Goal: Information Seeking & Learning: Find specific page/section

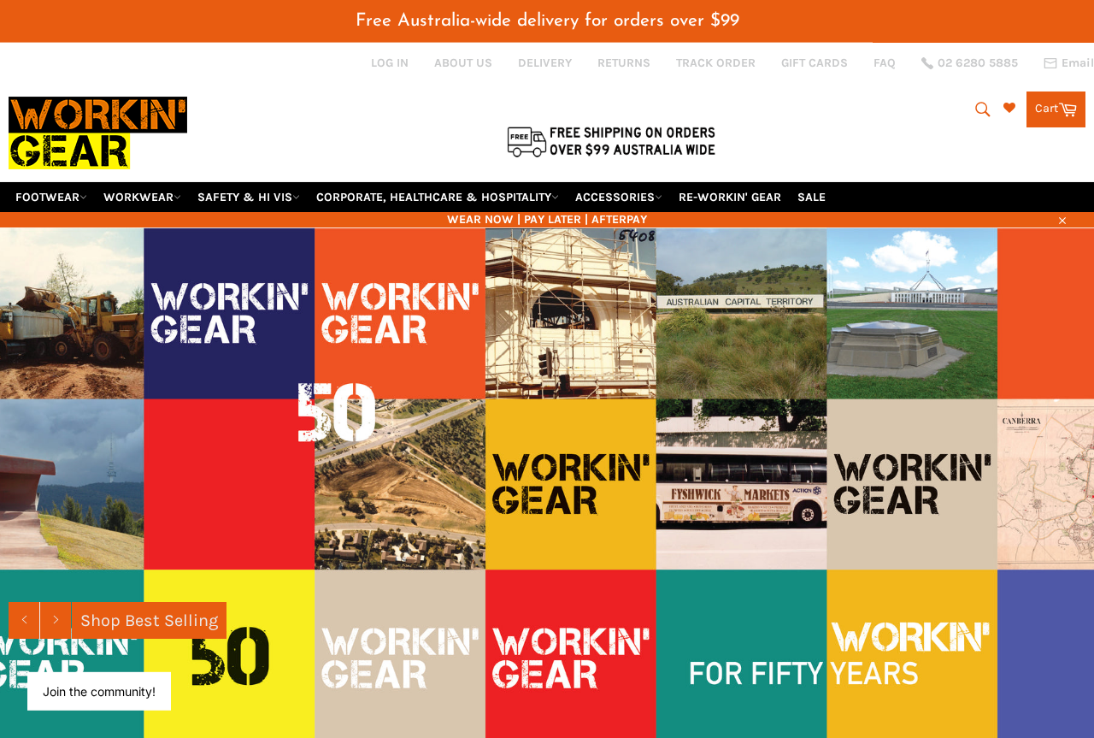
click at [645, 483] on img at bounding box center [547, 483] width 1094 height 513
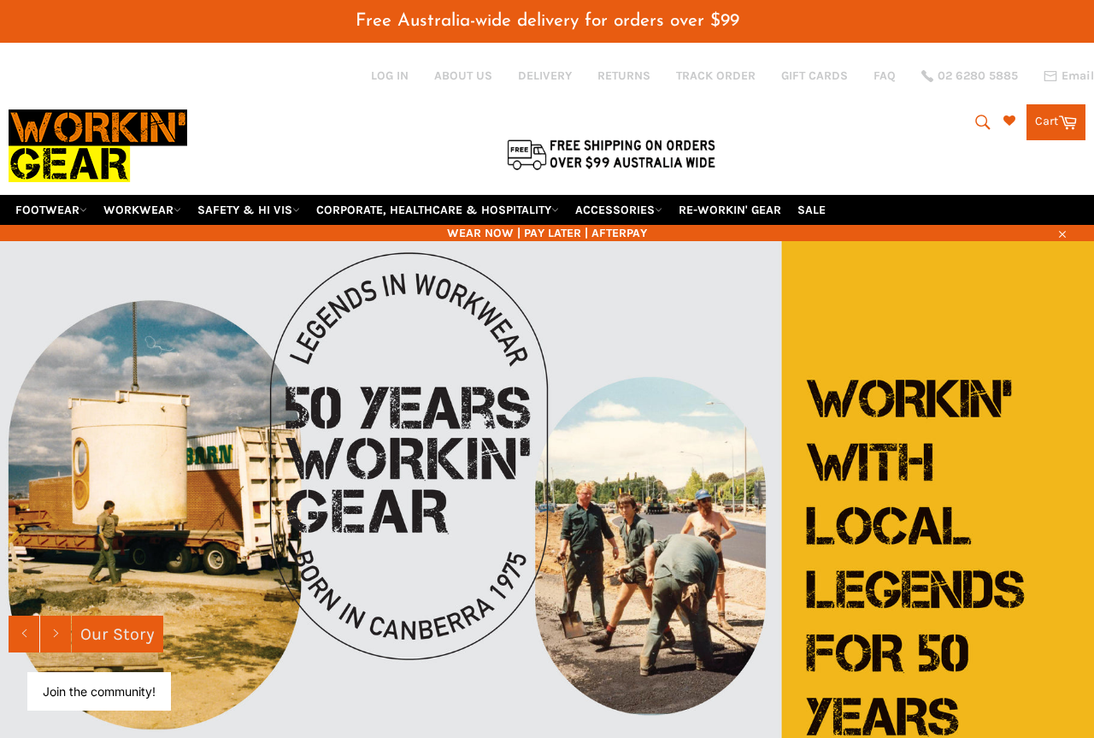
click at [922, 121] on button "Search" at bounding box center [982, 122] width 38 height 36
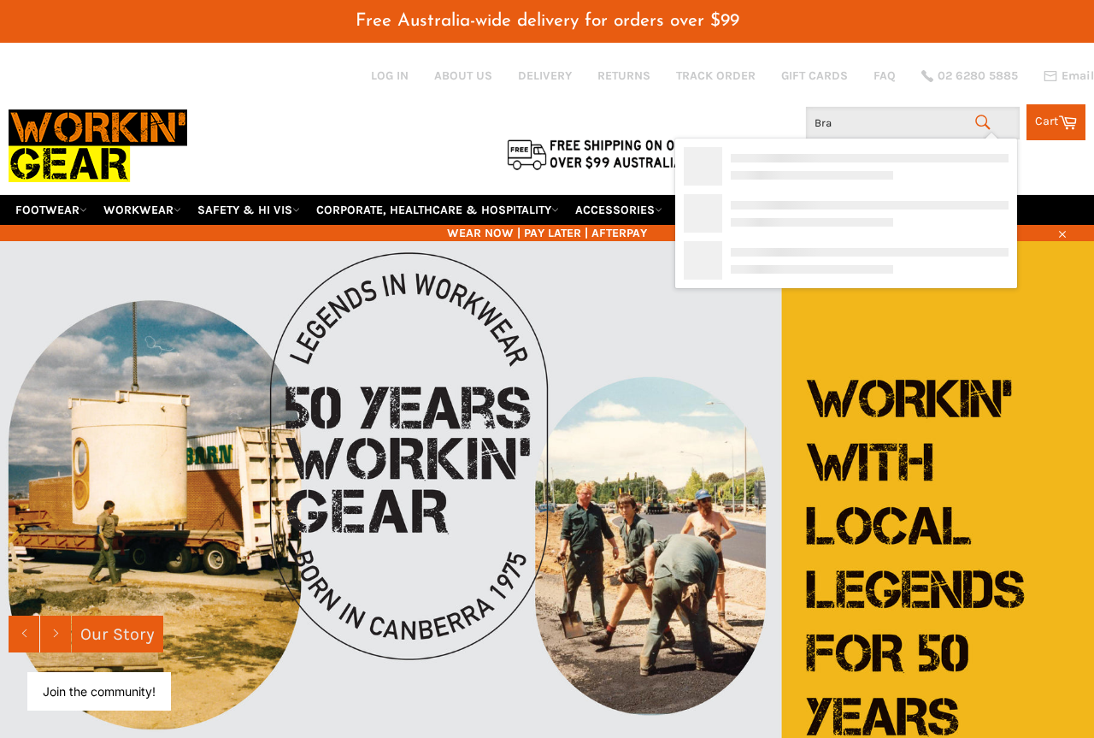
type input "Brac"
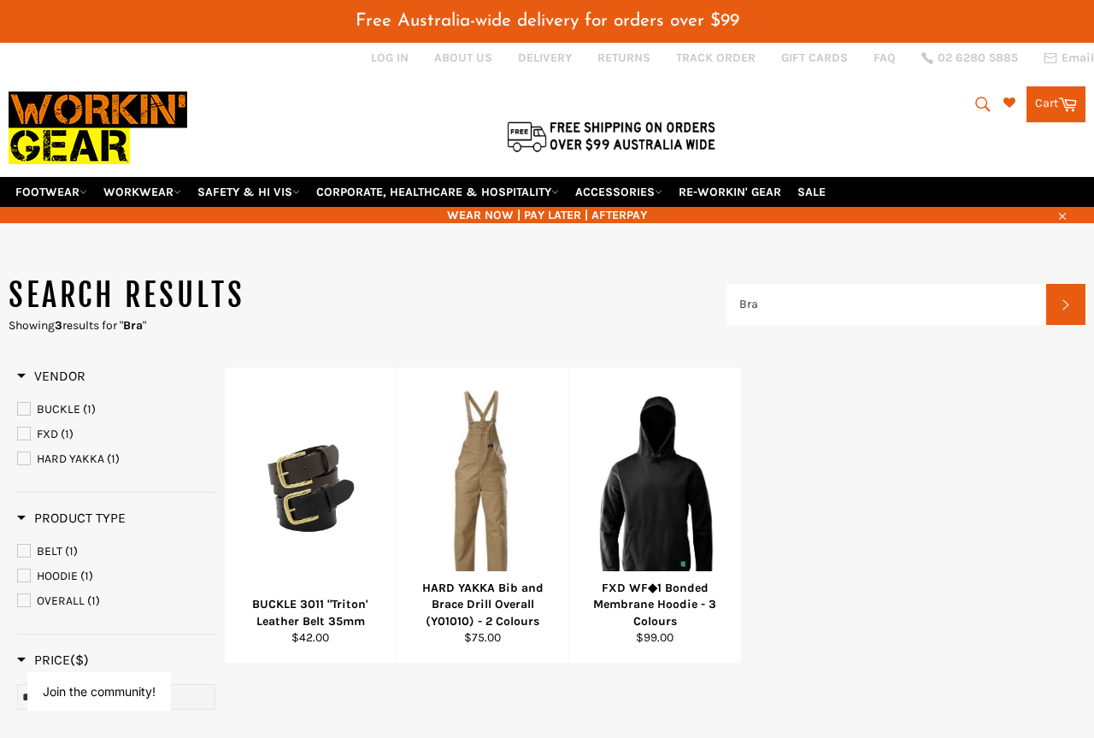
scroll to position [18, 0]
click at [978, 95] on icon "submit" at bounding box center [983, 104] width 19 height 19
type input "B"
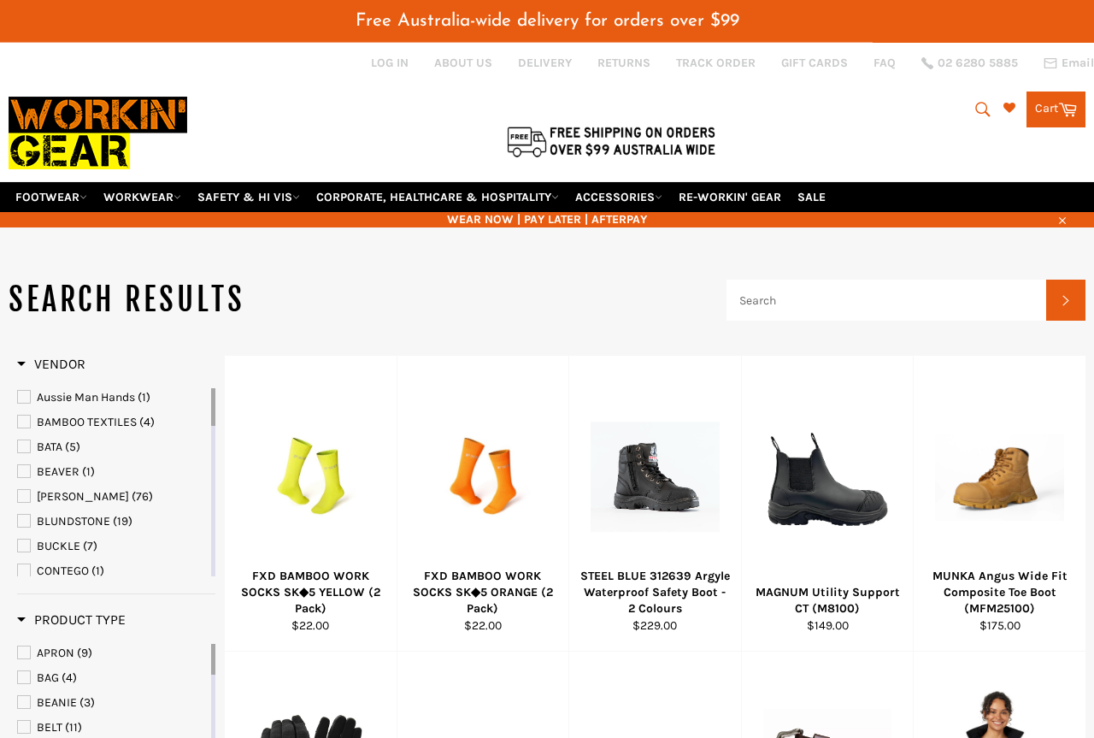
click at [830, 84] on div "Search Search Cart Cart 0 items" at bounding box center [906, 105] width 359 height 44
click at [981, 100] on icon "submit" at bounding box center [983, 109] width 19 height 19
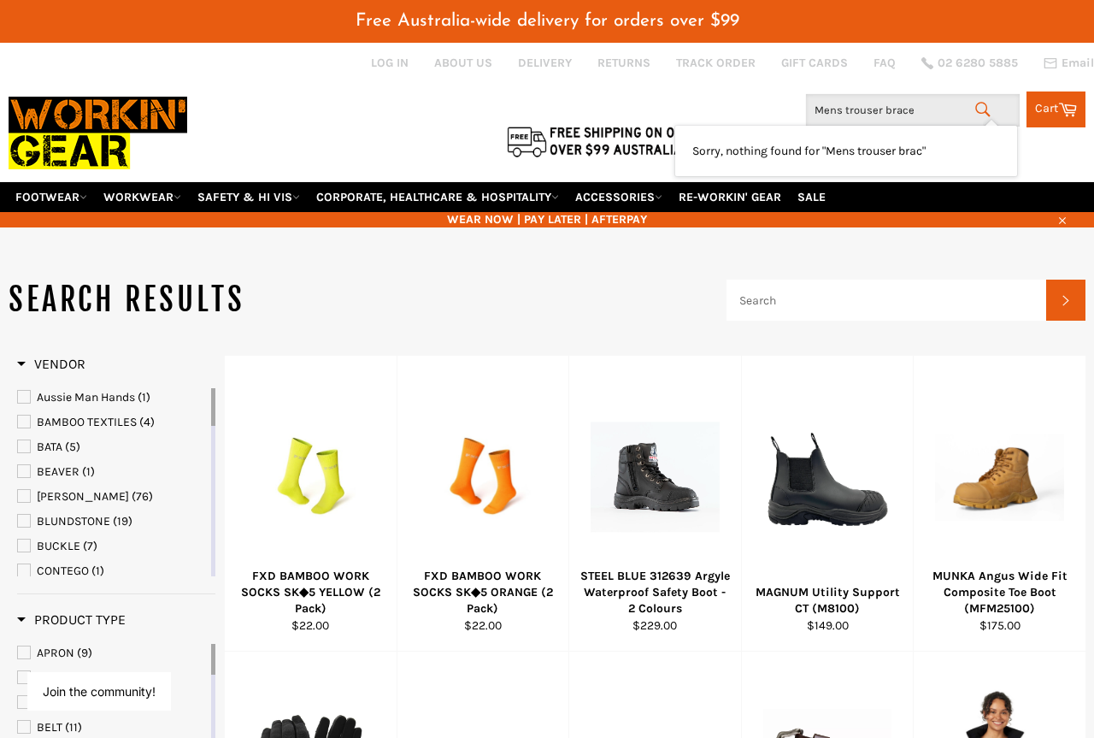
type input "Mens trouser braces"
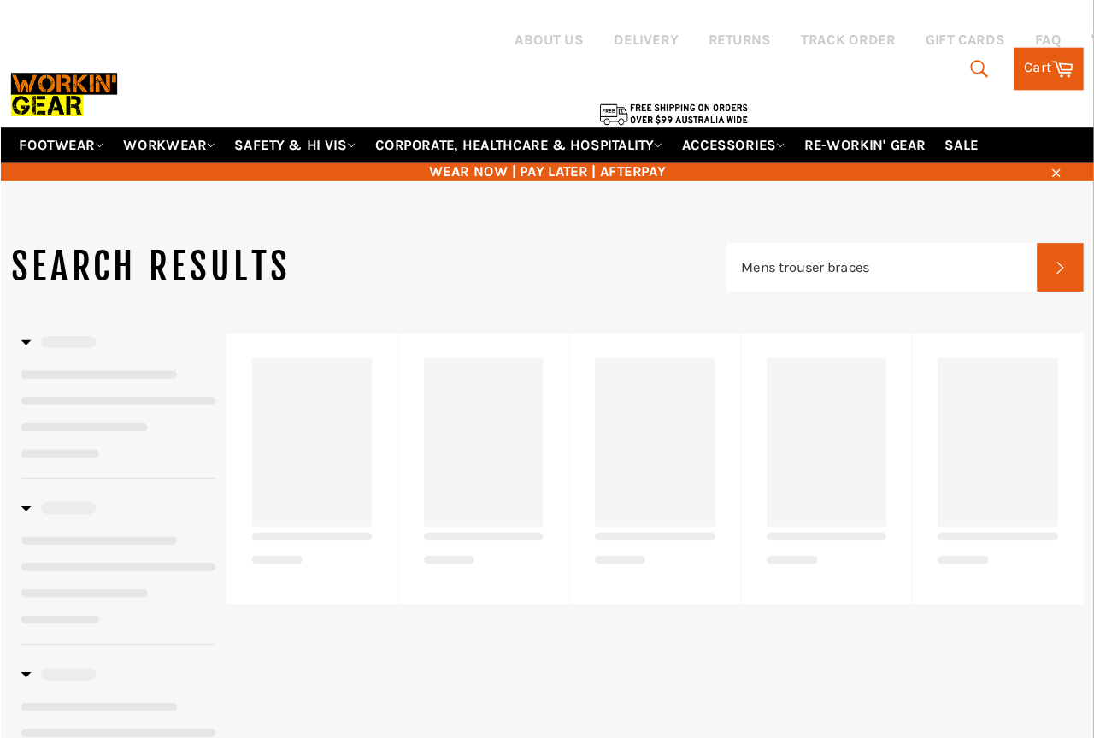
scroll to position [12, 0]
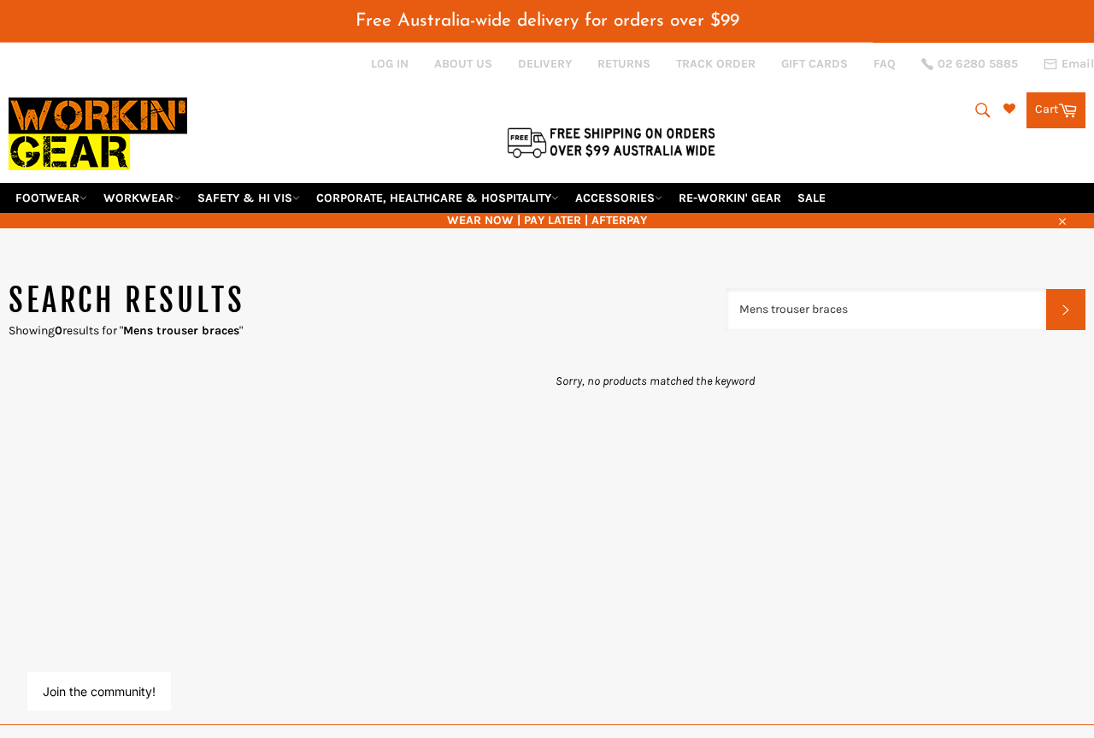
click at [792, 293] on input "Mens trouser braces" at bounding box center [887, 309] width 320 height 41
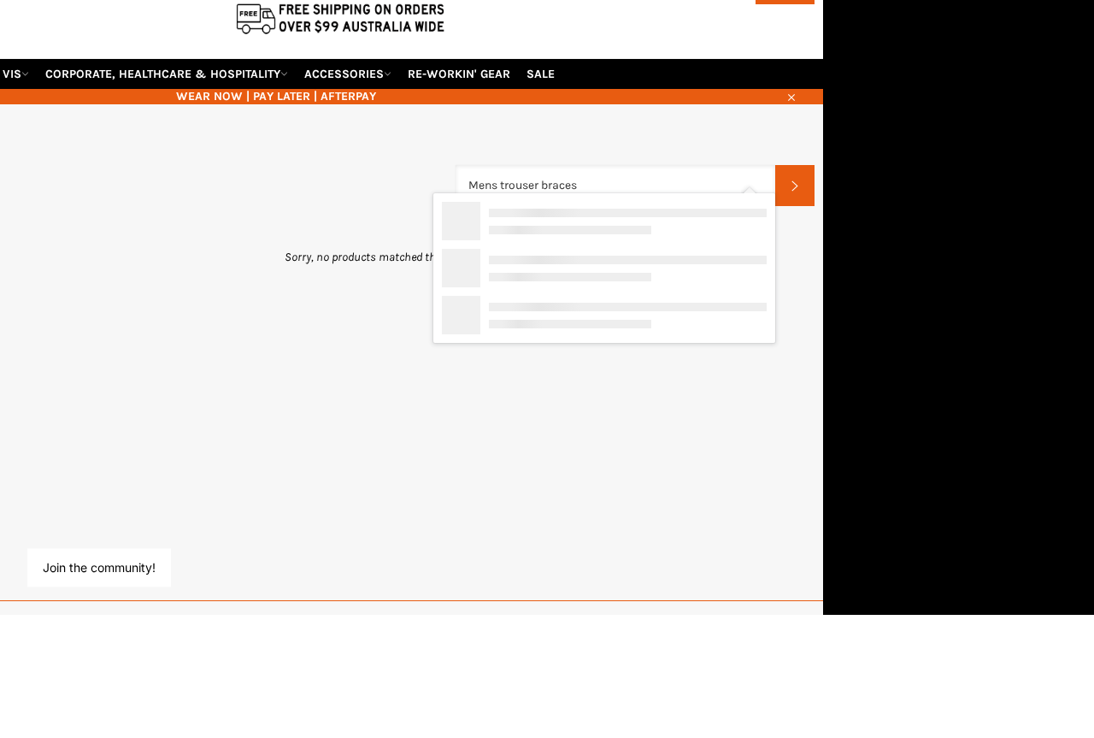
scroll to position [12, 25]
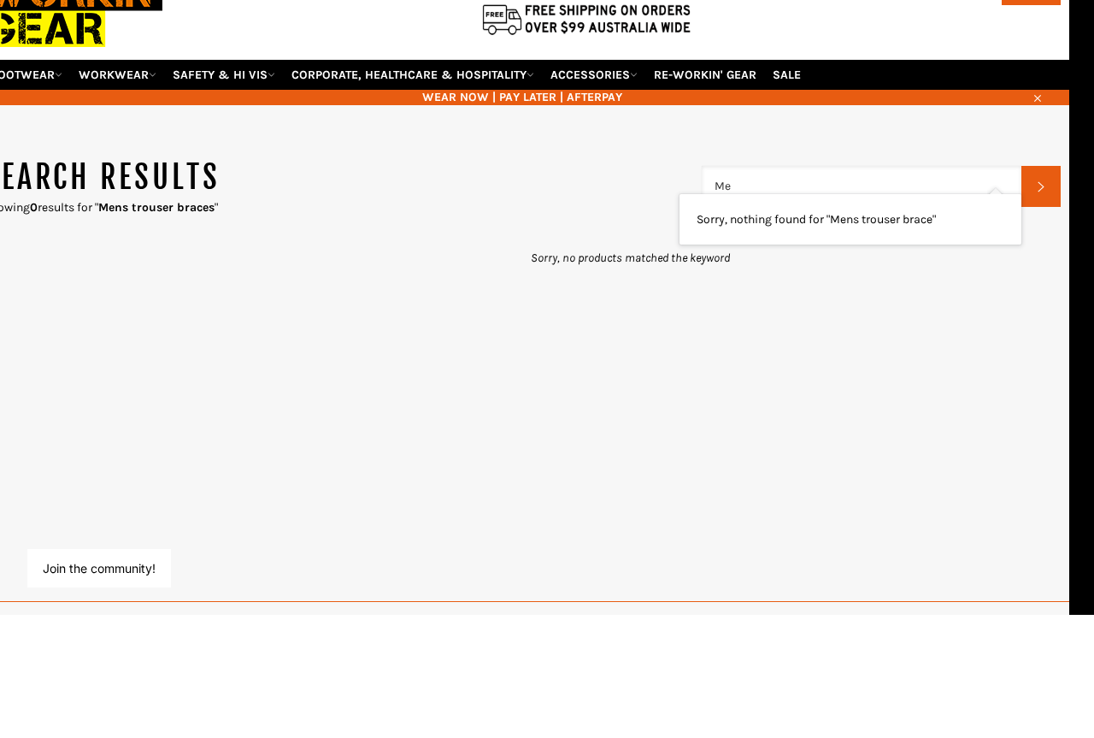
type input "M"
type input "Braces"
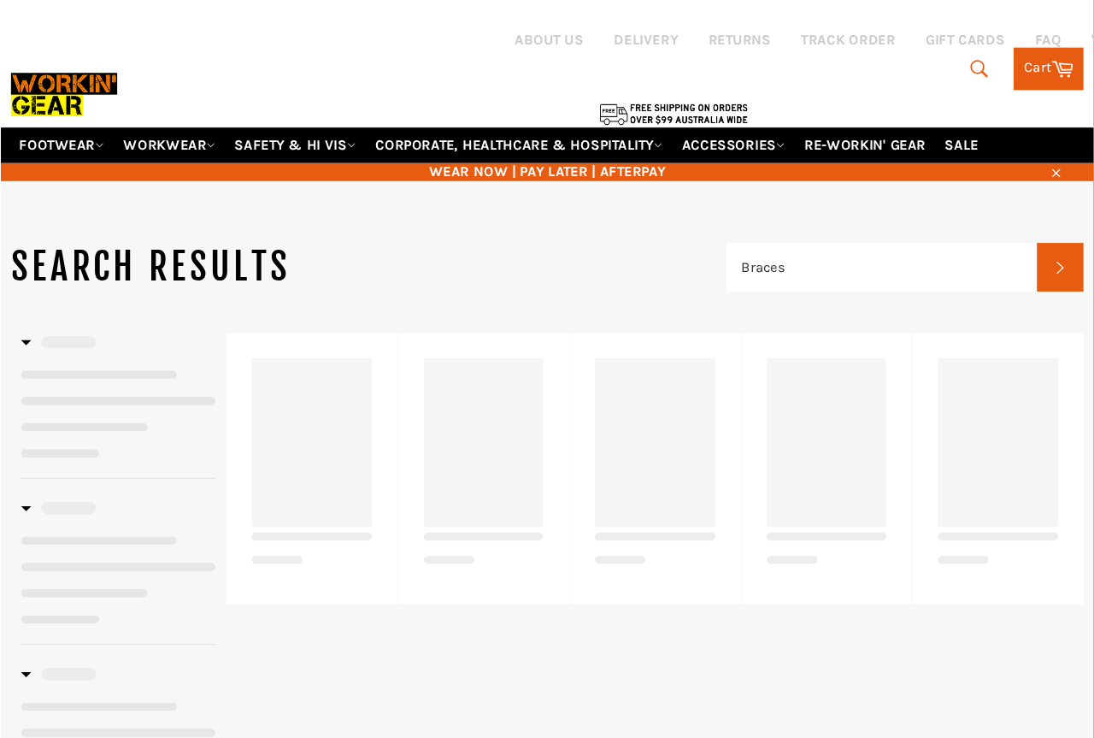
scroll to position [12, 0]
